Goal: Information Seeking & Learning: Learn about a topic

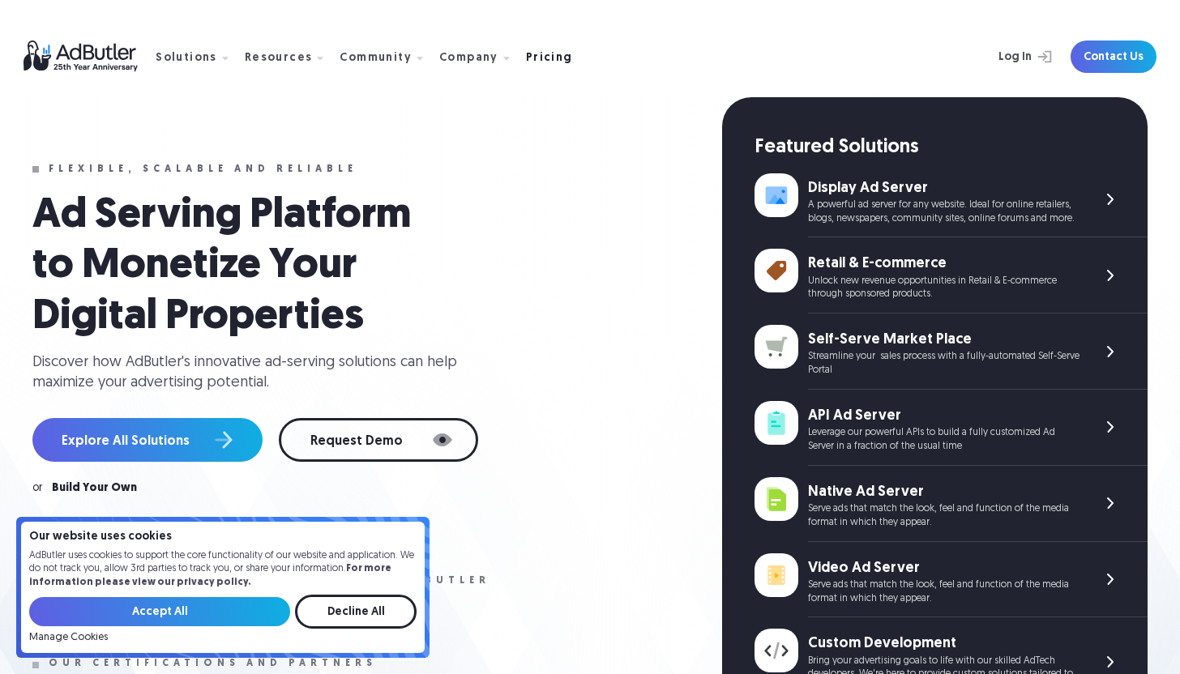
click at [532, 59] on div "Pricing" at bounding box center [549, 58] width 47 height 11
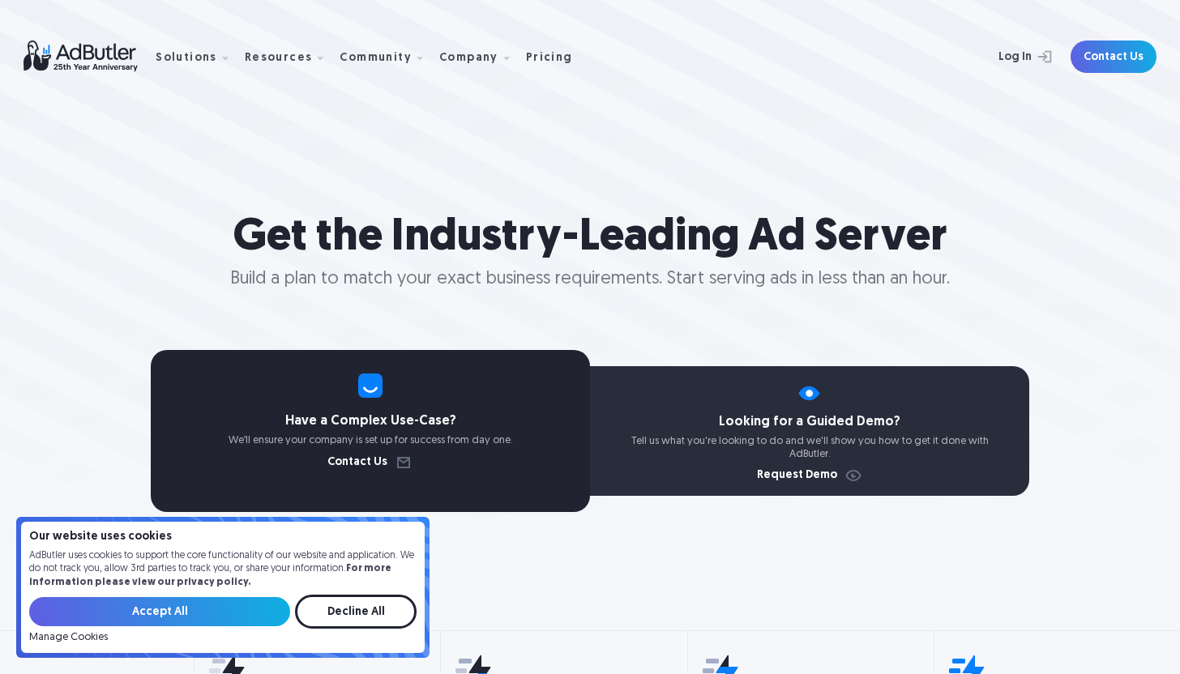
select select "North America"
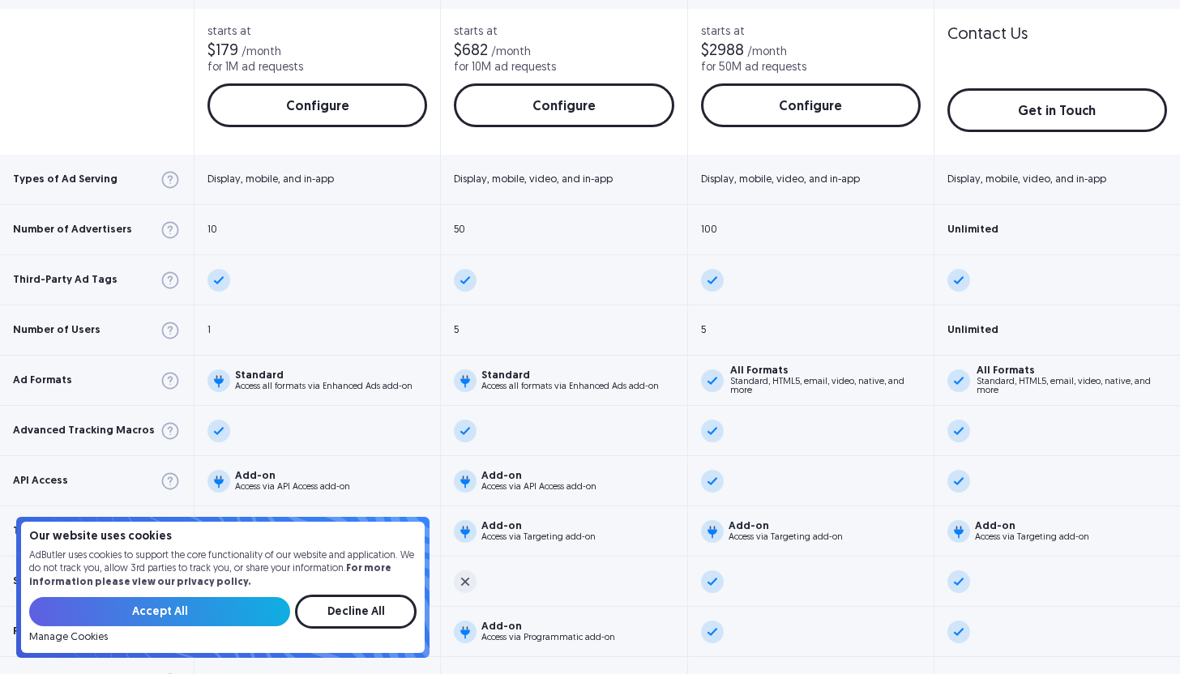
scroll to position [757, 0]
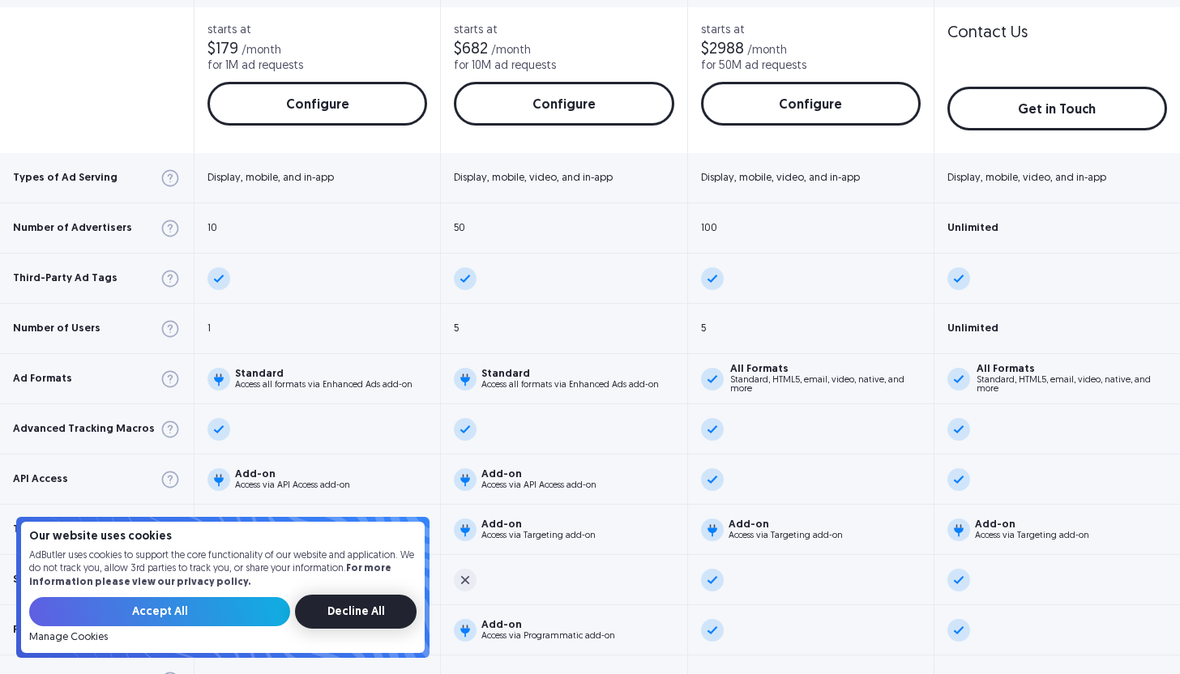
click at [344, 615] on input "Decline All" at bounding box center [356, 612] width 122 height 34
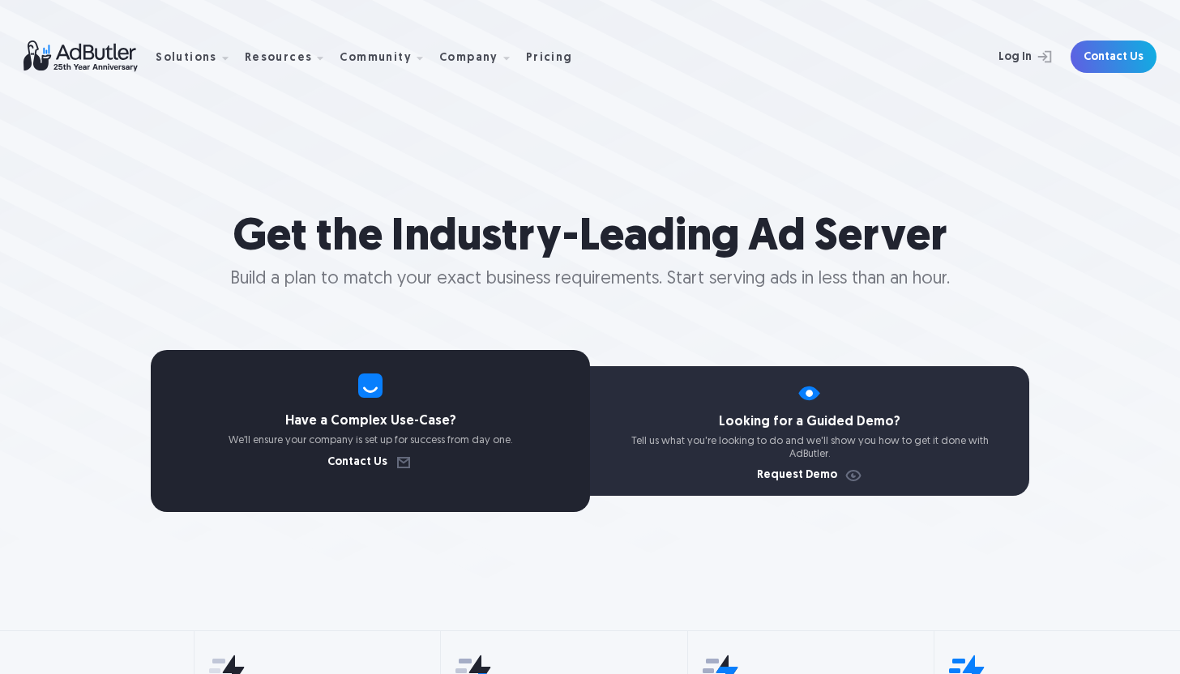
scroll to position [0, 0]
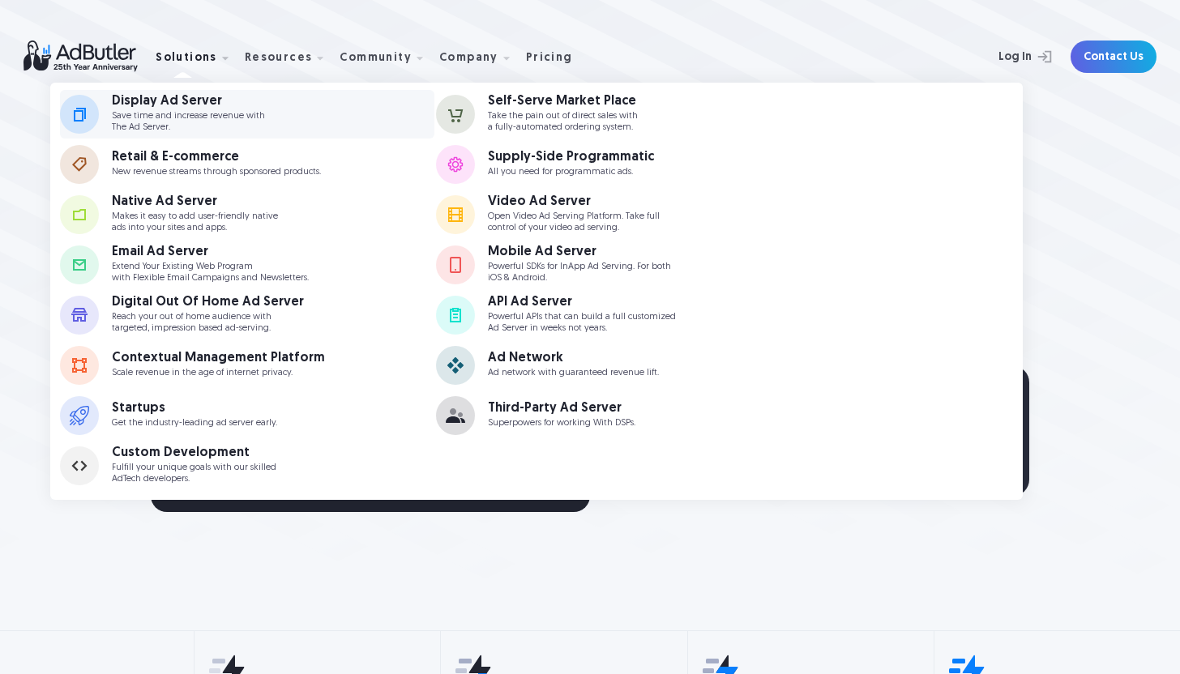
click at [164, 114] on p "Save time and increase revenue with The Ad Server." at bounding box center [188, 121] width 153 height 21
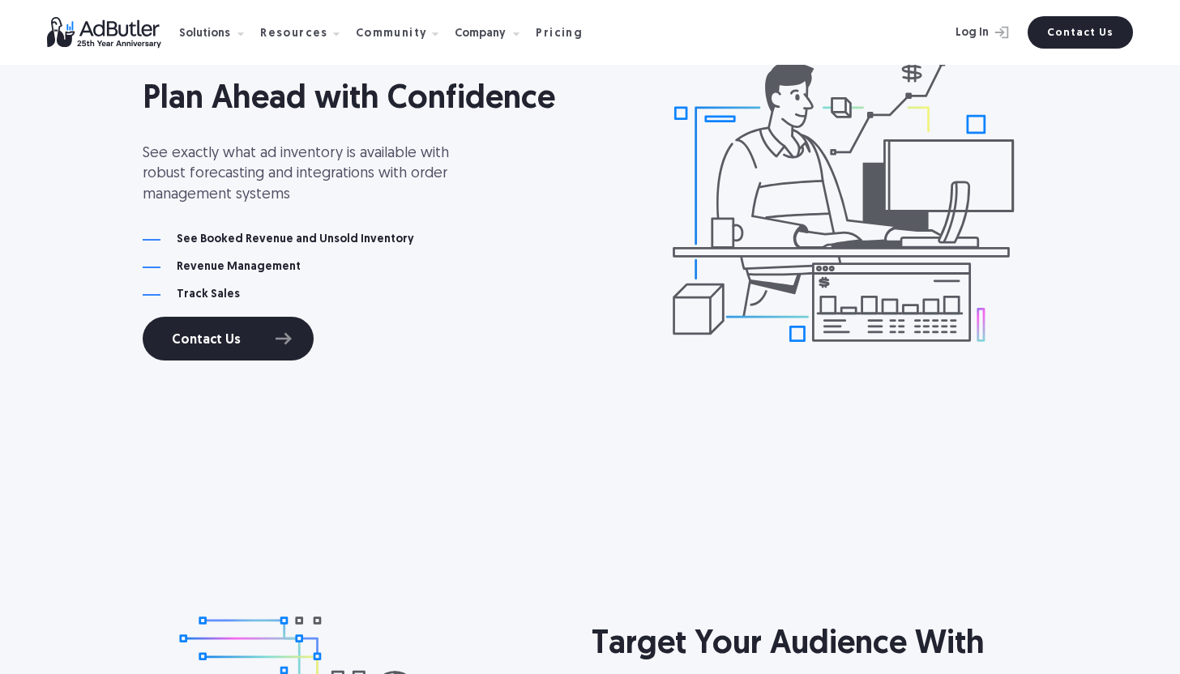
scroll to position [3906, 0]
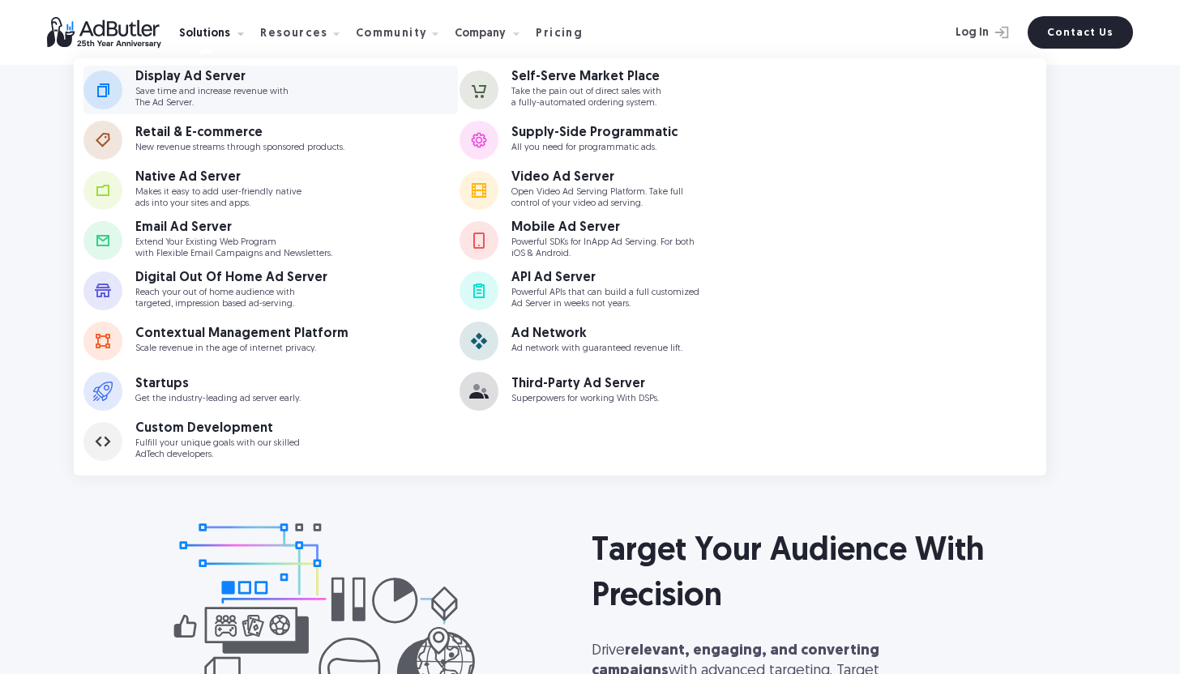
click at [192, 96] on p "Save time and increase revenue with The Ad Server." at bounding box center [211, 97] width 153 height 21
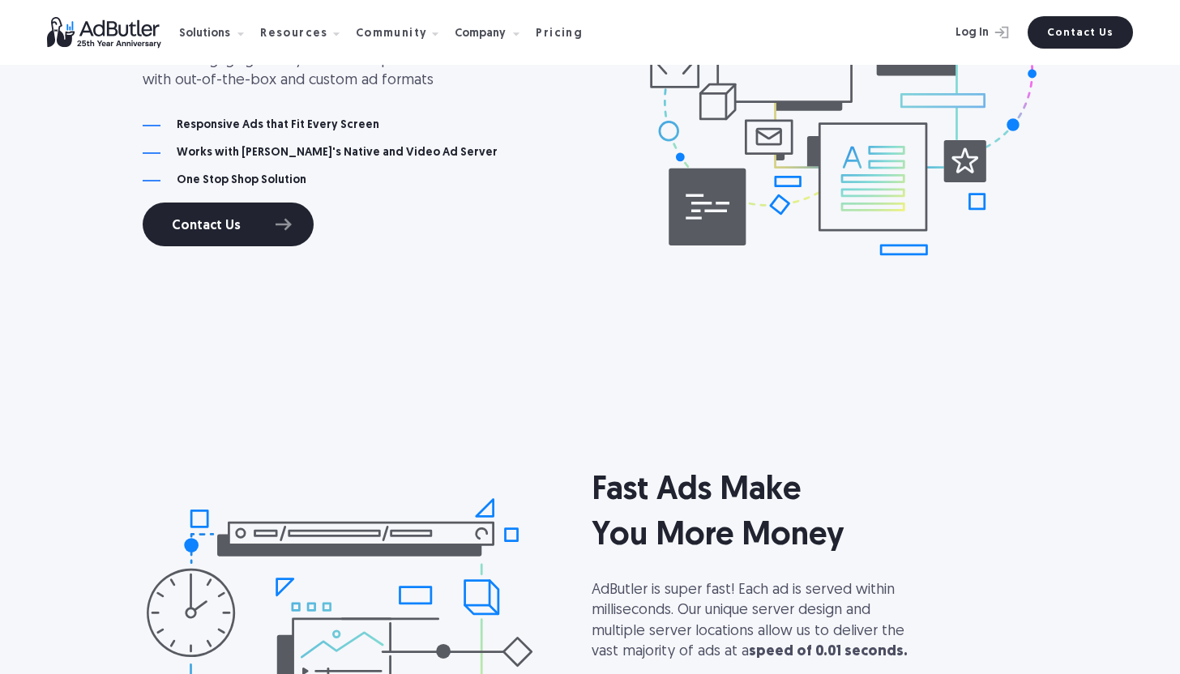
scroll to position [1056, 0]
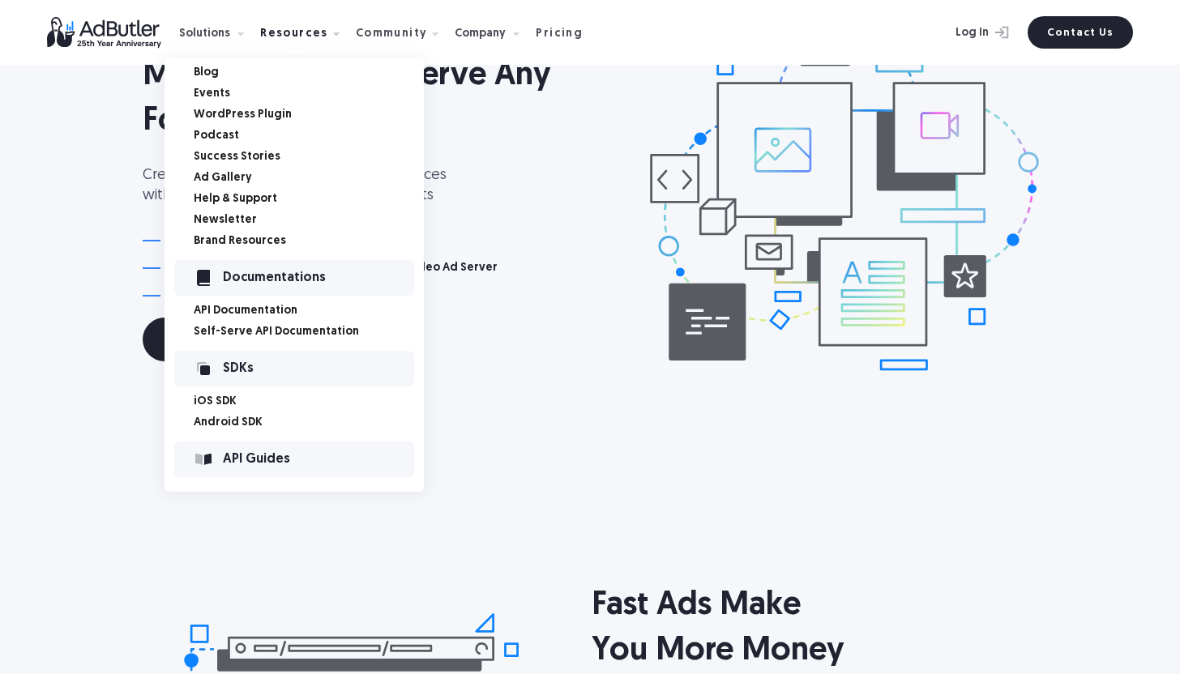
click at [231, 178] on link "Ad Gallery" at bounding box center [309, 178] width 230 height 11
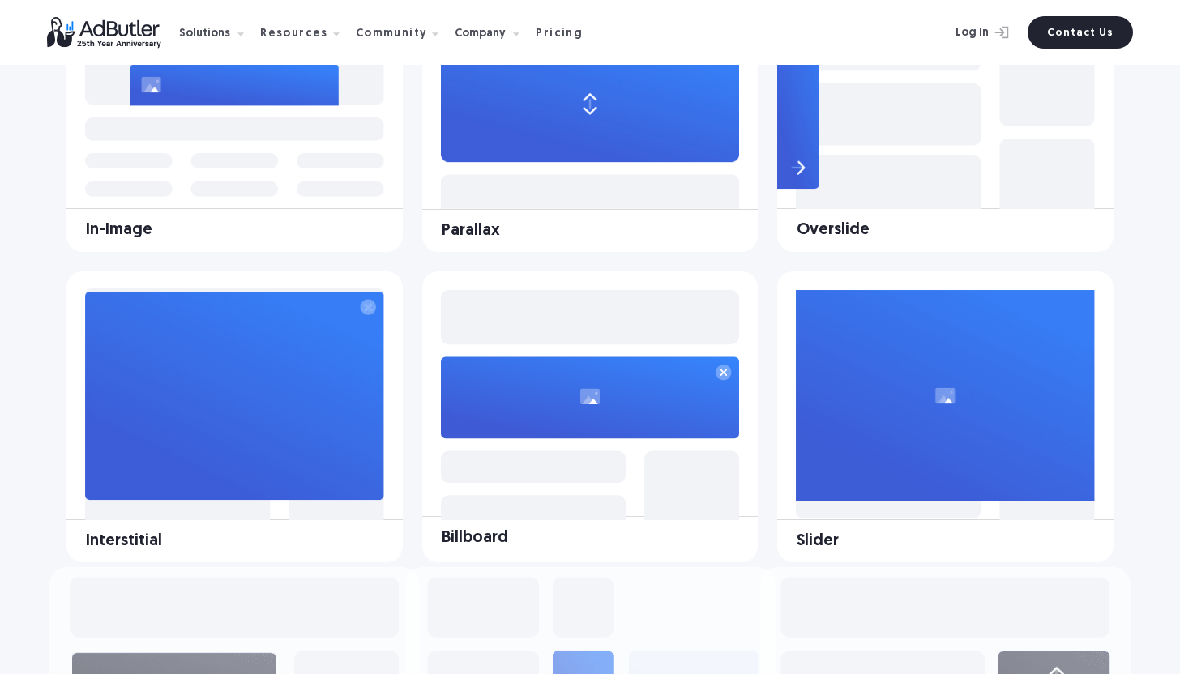
scroll to position [900, 0]
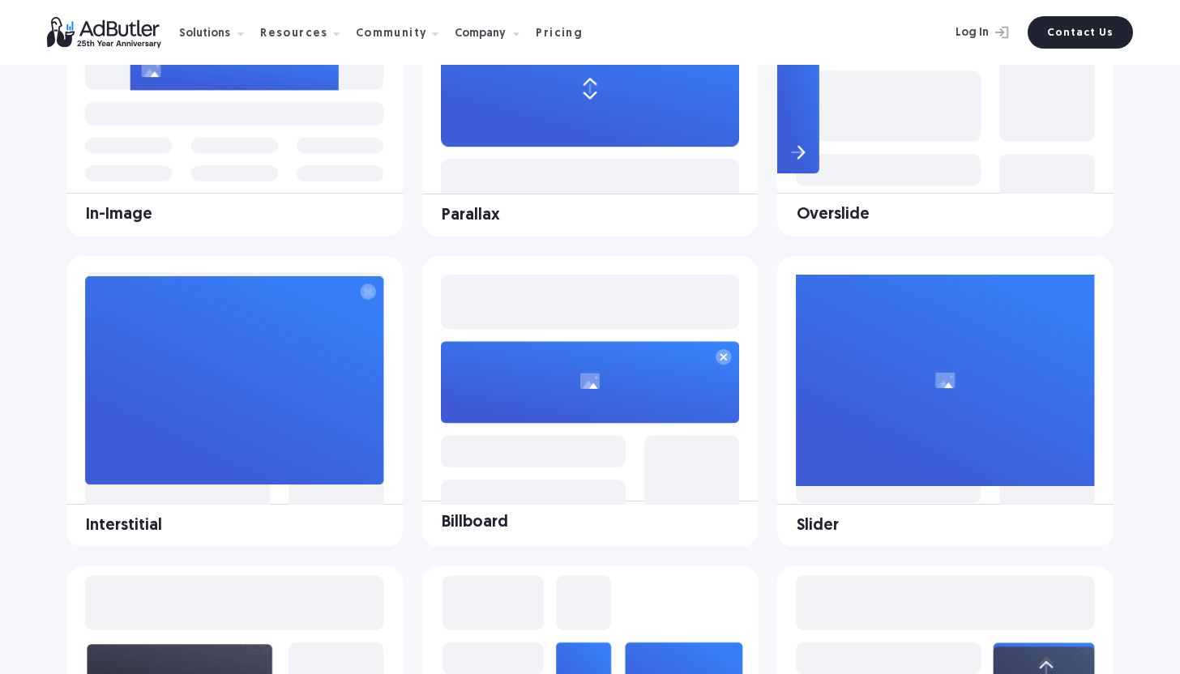
click at [533, 369] on img at bounding box center [590, 380] width 336 height 249
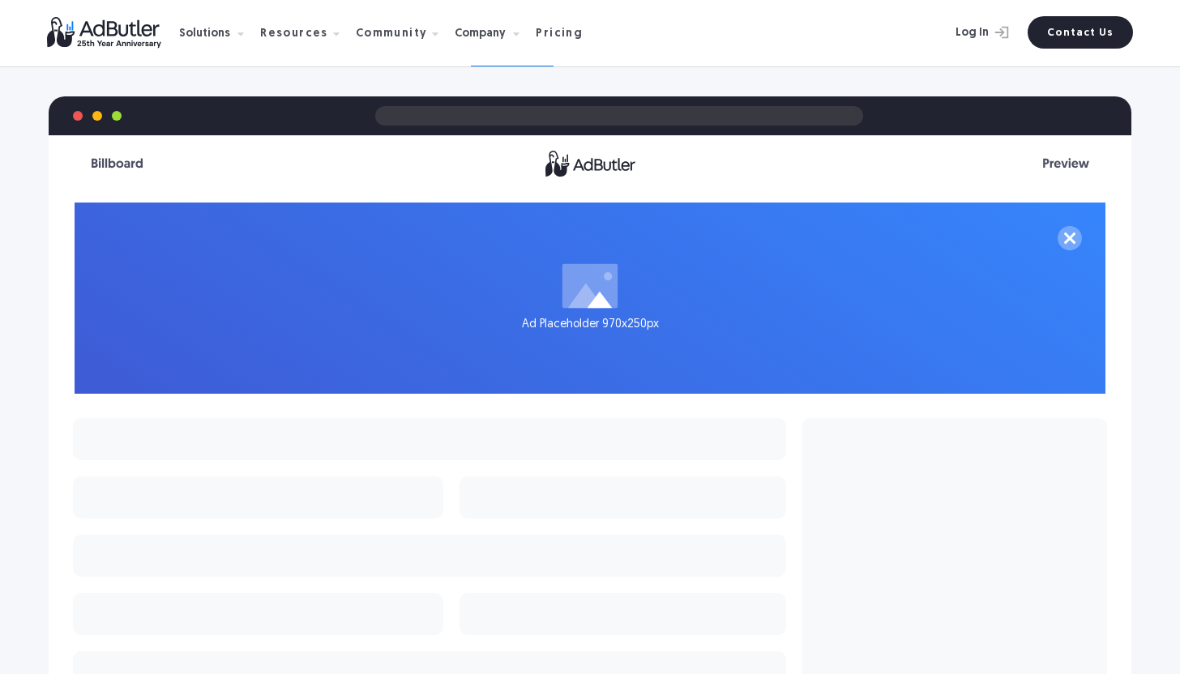
scroll to position [399, 0]
click at [566, 354] on div "Ad Placeholder 970x250px" at bounding box center [590, 298] width 1031 height 191
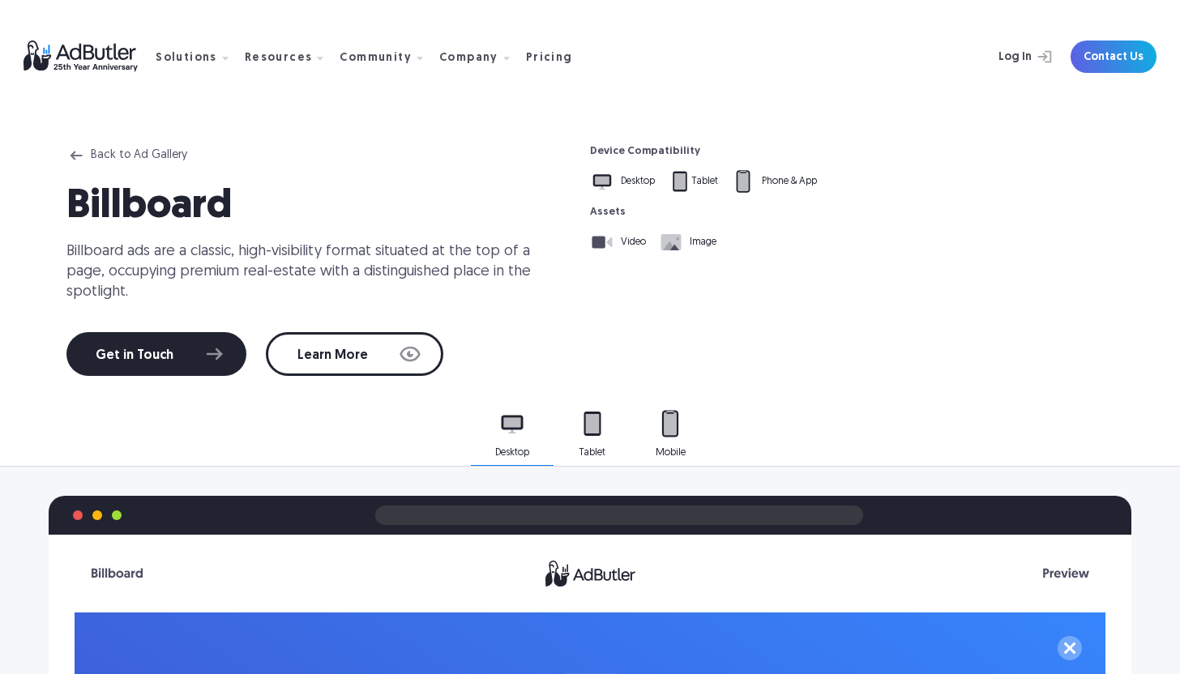
scroll to position [0, 0]
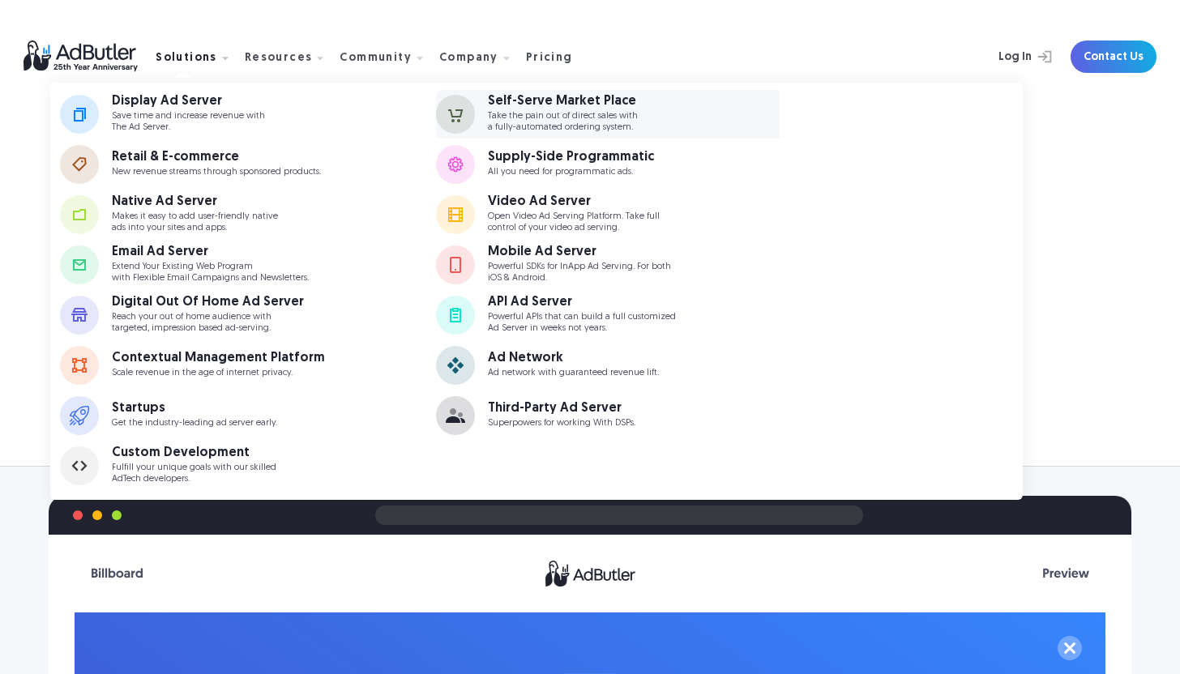
click at [506, 113] on p "Take the pain out of direct sales with a fully-automated ordering system." at bounding box center [563, 121] width 150 height 21
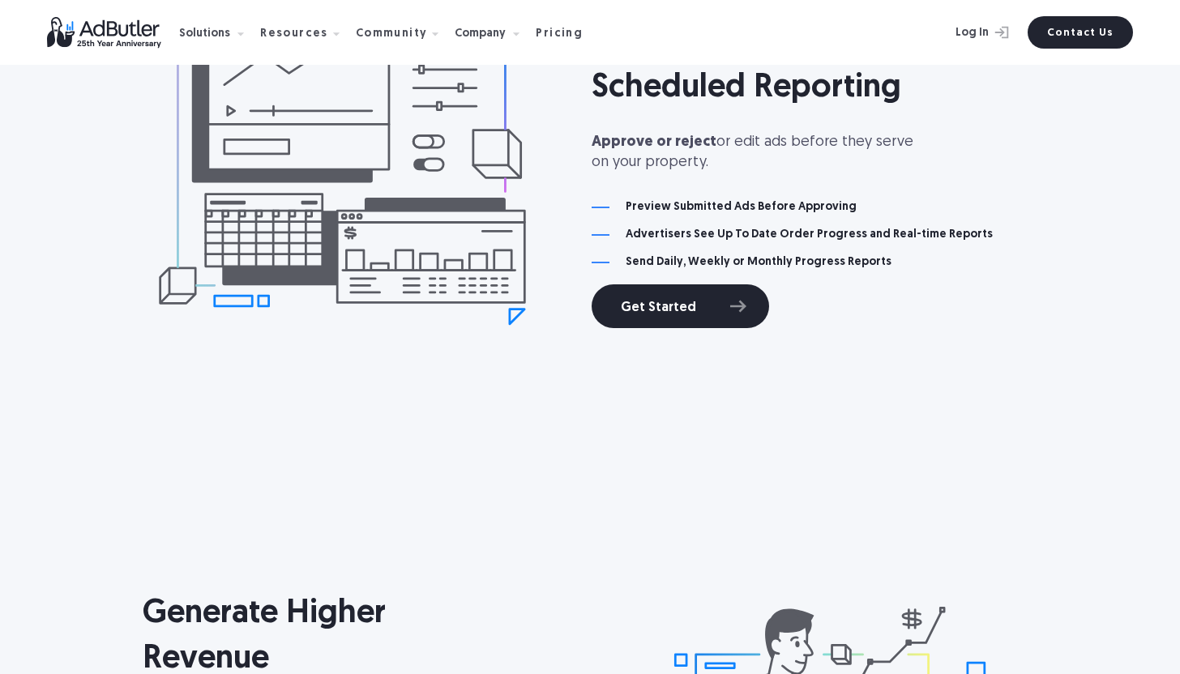
scroll to position [3868, 0]
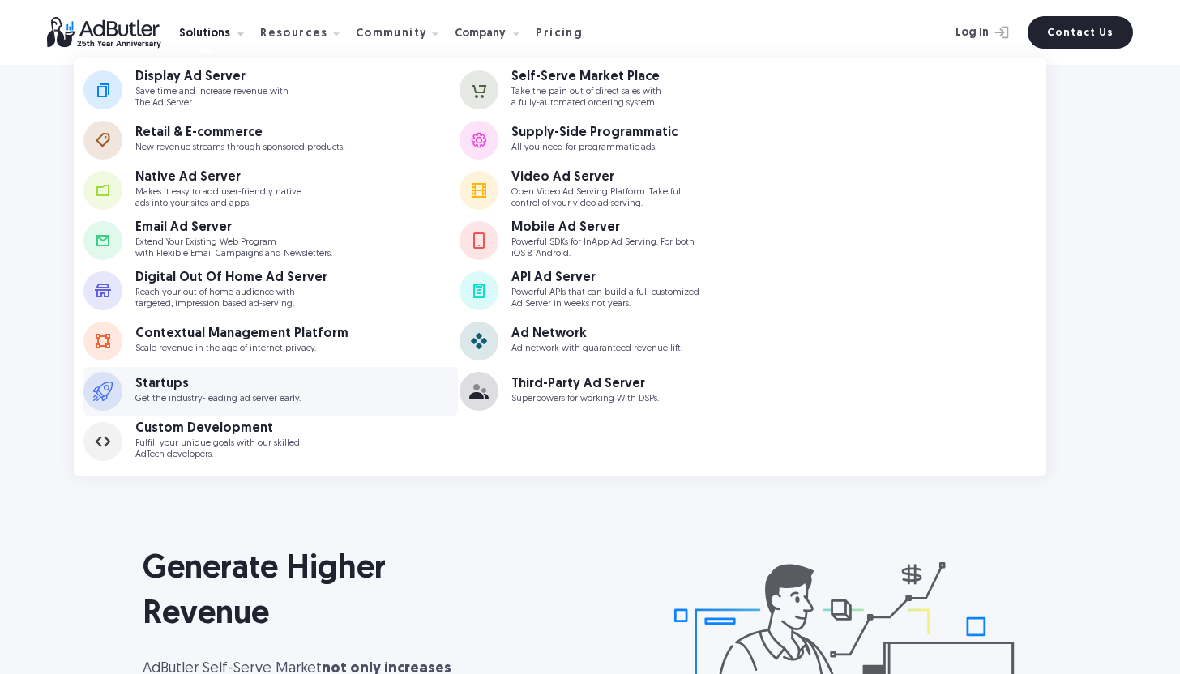
click at [167, 388] on div "Startups" at bounding box center [217, 384] width 165 height 13
